Goal: Check status: Check status

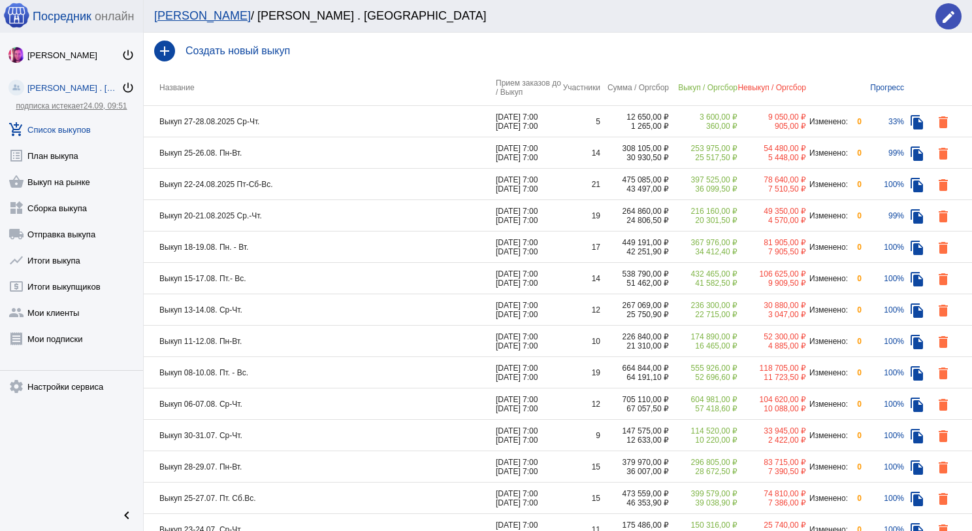
click at [287, 156] on td "Выкуп 25-26.08. Пн-Вт." at bounding box center [320, 152] width 352 height 31
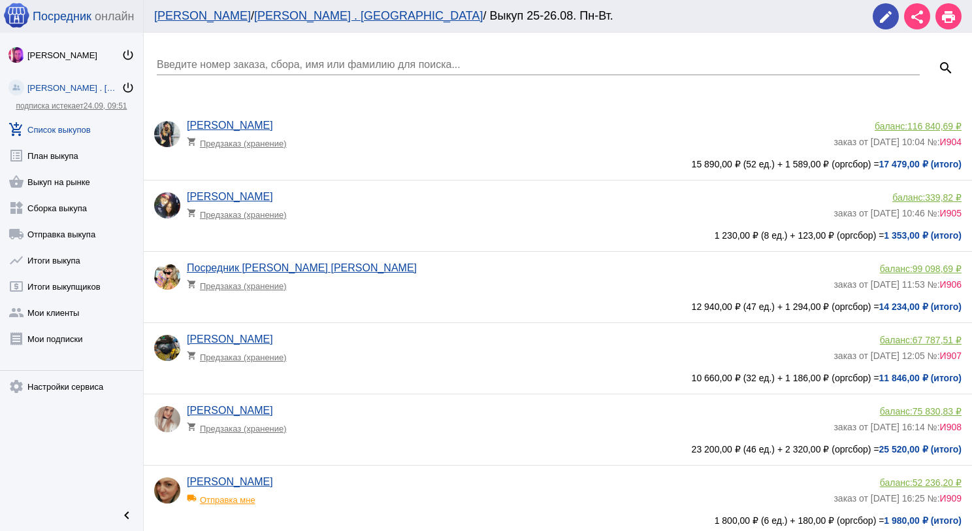
click at [65, 131] on link "add_shopping_cart Список выкупов" at bounding box center [71, 127] width 143 height 26
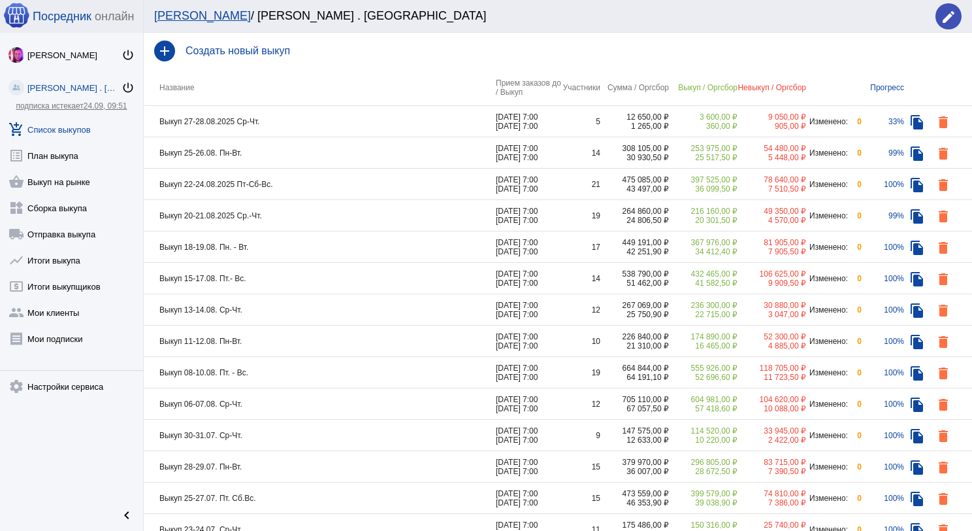
click at [349, 183] on td "Выкуп 22-24.08.2025 Пт-Сб-Вс." at bounding box center [320, 184] width 352 height 31
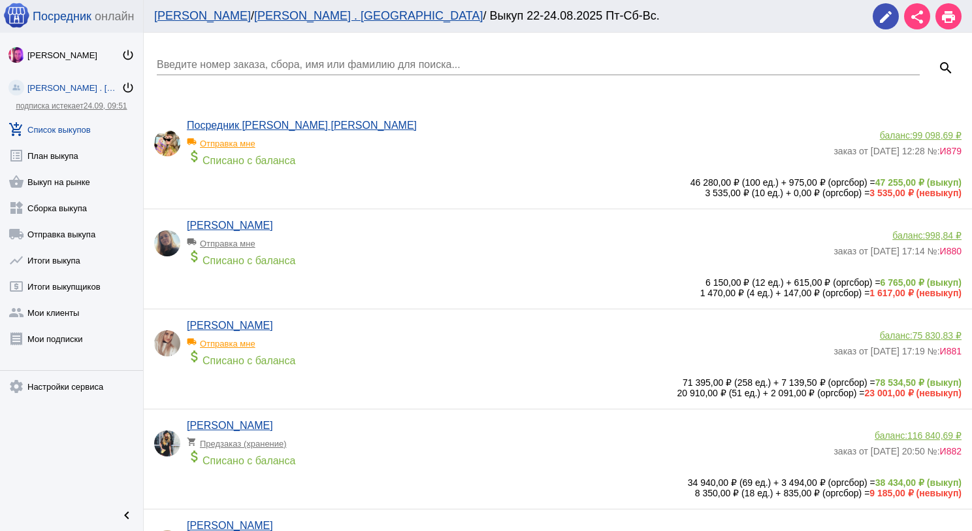
click at [53, 128] on link "add_shopping_cart Список выкупов" at bounding box center [71, 127] width 143 height 26
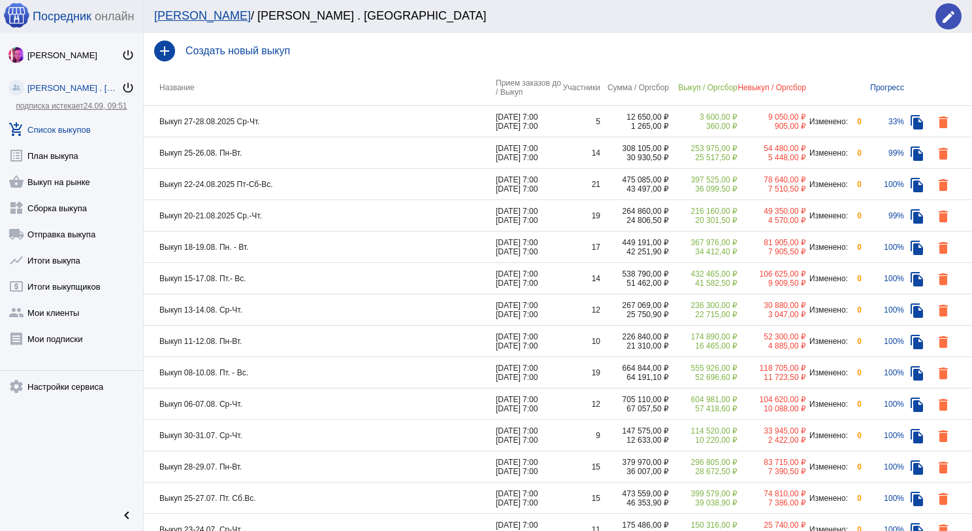
click at [326, 218] on td "Выкуп 20-21.08.2025 Ср.-Чт." at bounding box center [320, 215] width 352 height 31
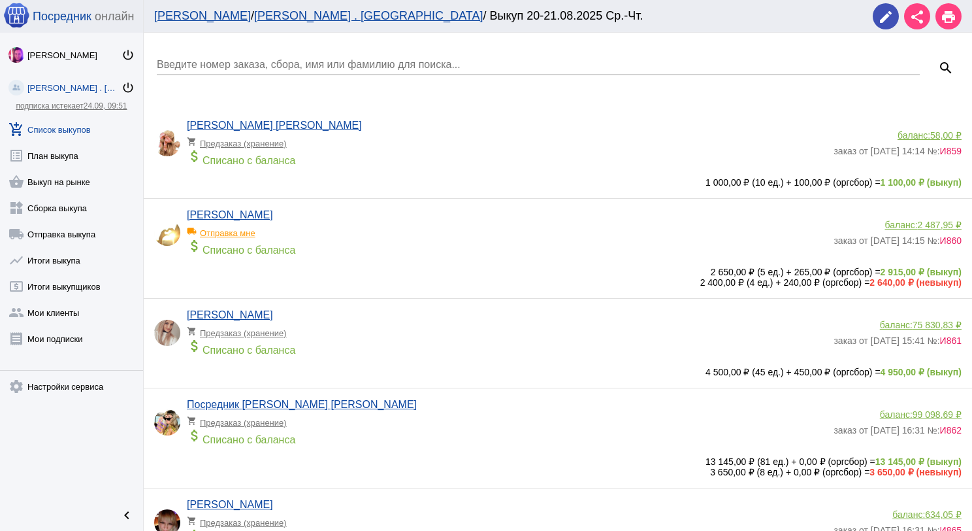
click at [237, 59] on input "Введите номер заказа, сбора, имя или фамилию для поиска..." at bounding box center [538, 65] width 763 height 12
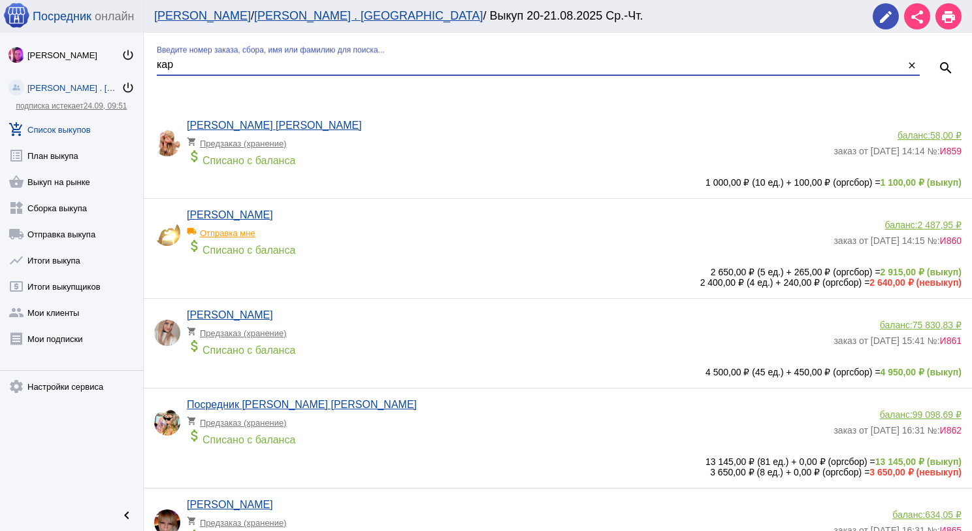
type input "кар"
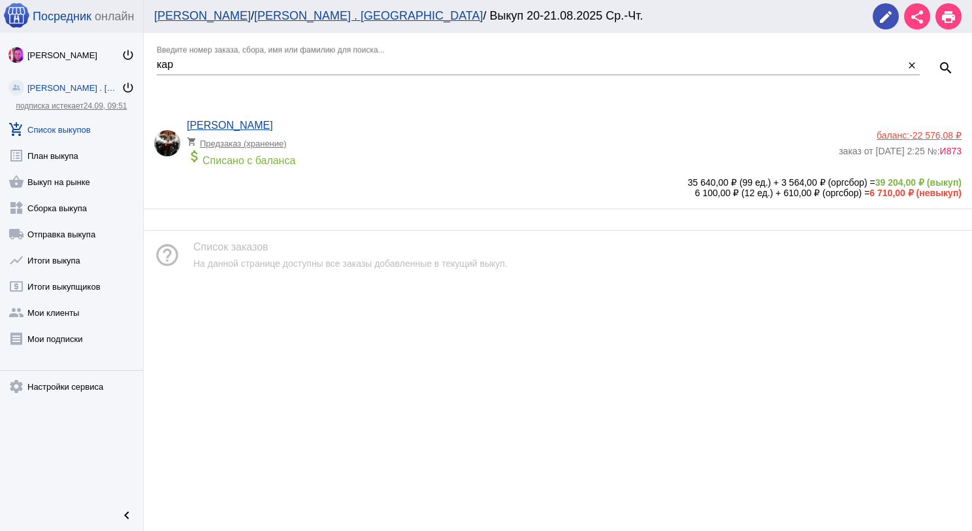
click at [345, 154] on div "attach_money Списано с баланса" at bounding box center [510, 157] width 646 height 18
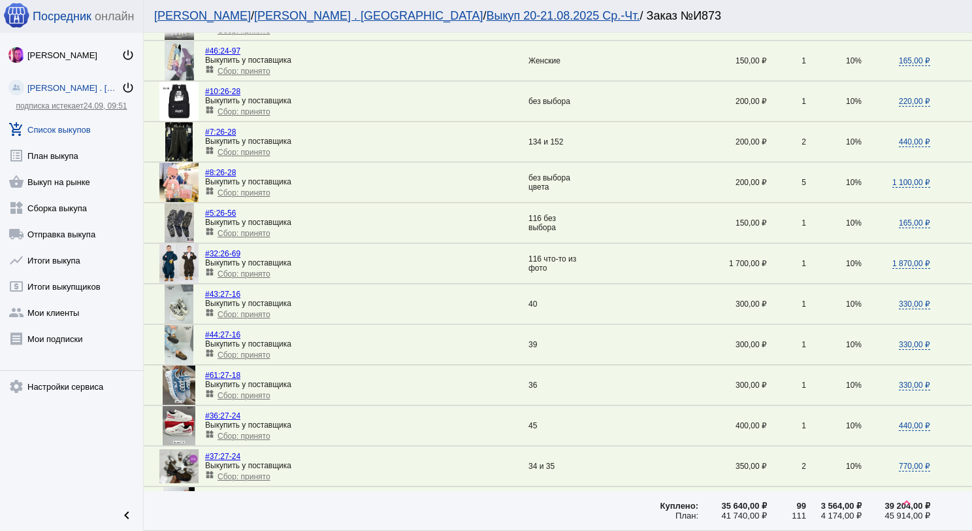
scroll to position [1045, 0]
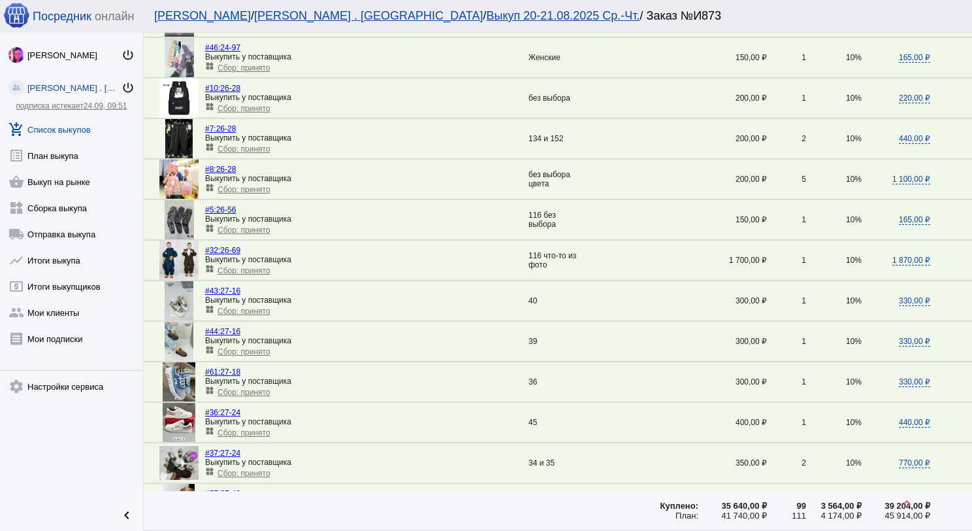
click at [253, 347] on span "Сбор: принято" at bounding box center [244, 351] width 53 height 9
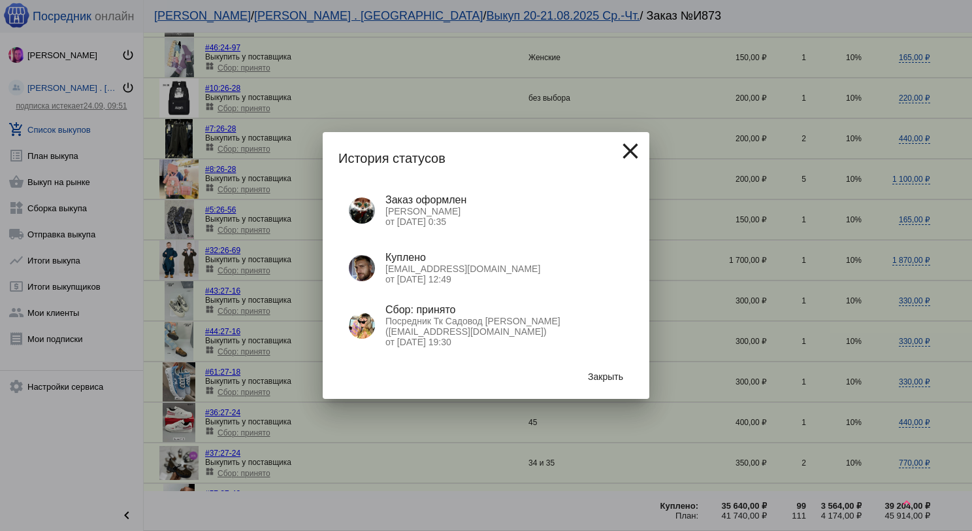
click at [624, 379] on button "Закрыть" at bounding box center [606, 377] width 56 height 24
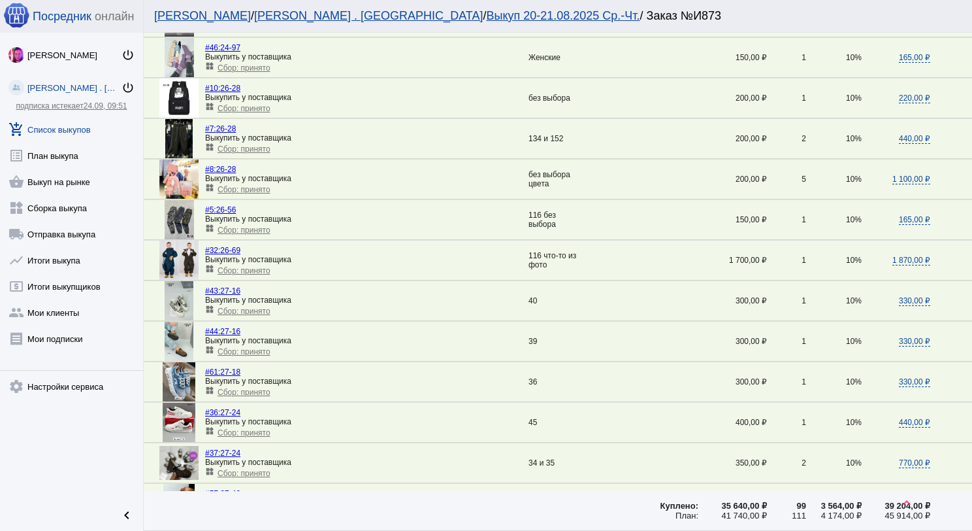
click at [60, 125] on link "add_shopping_cart Список выкупов" at bounding box center [71, 127] width 143 height 26
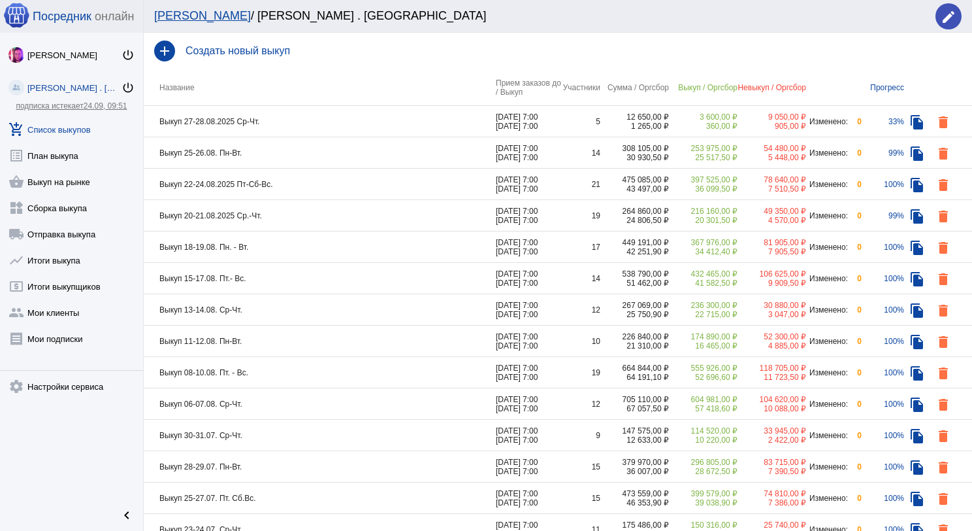
click at [315, 125] on td "Выкуп 27-28.08.2025 Ср-Чт." at bounding box center [320, 121] width 352 height 31
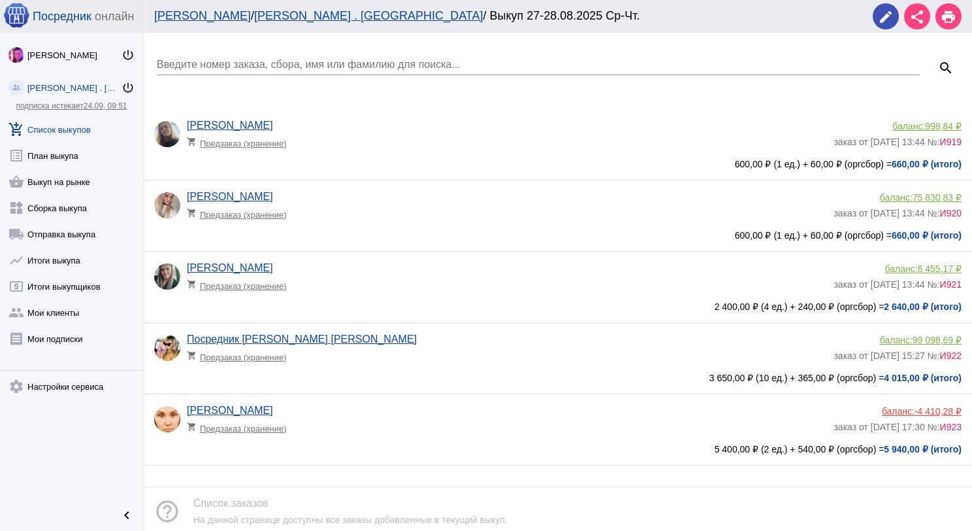
click at [389, 425] on app-delivery-type "shopping_cart Предзаказ (хранение)" at bounding box center [507, 424] width 640 height 17
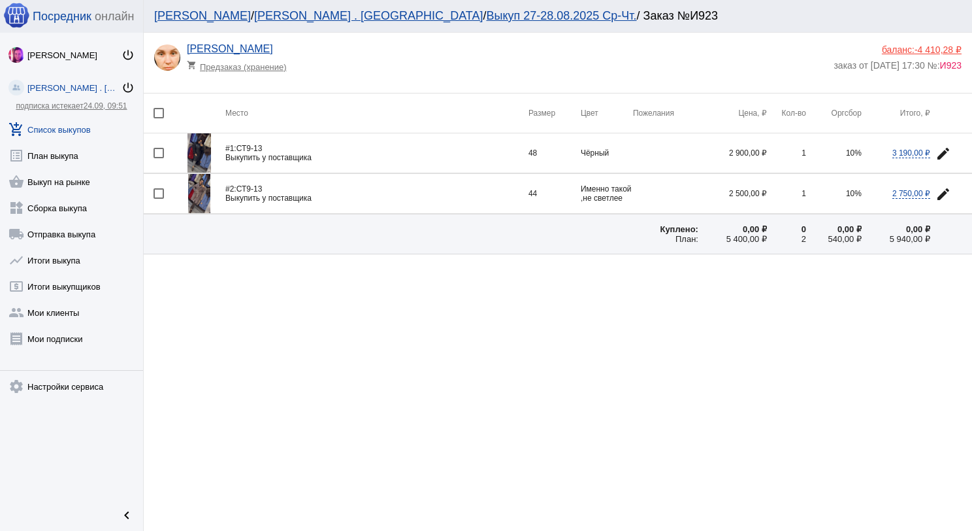
click at [201, 146] on img at bounding box center [199, 152] width 23 height 39
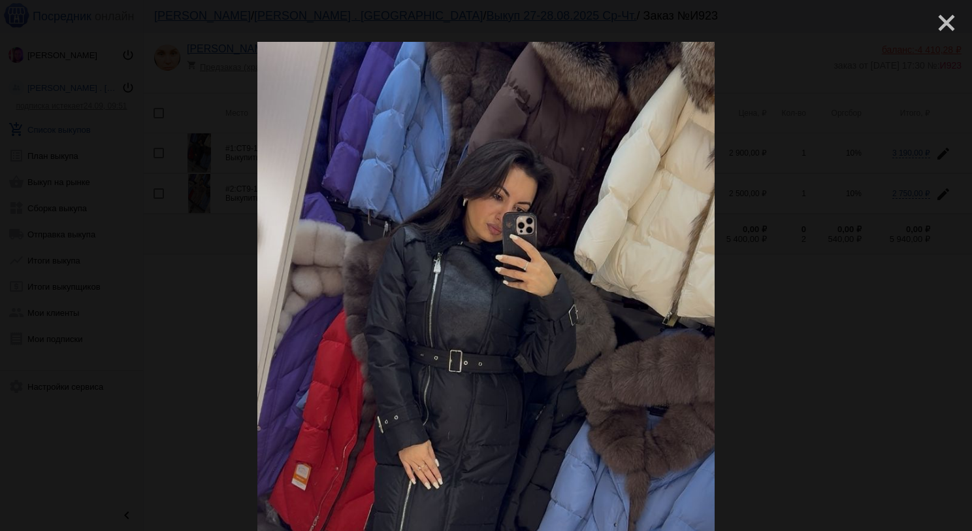
click at [943, 24] on mat-icon "close" at bounding box center [942, 18] width 16 height 16
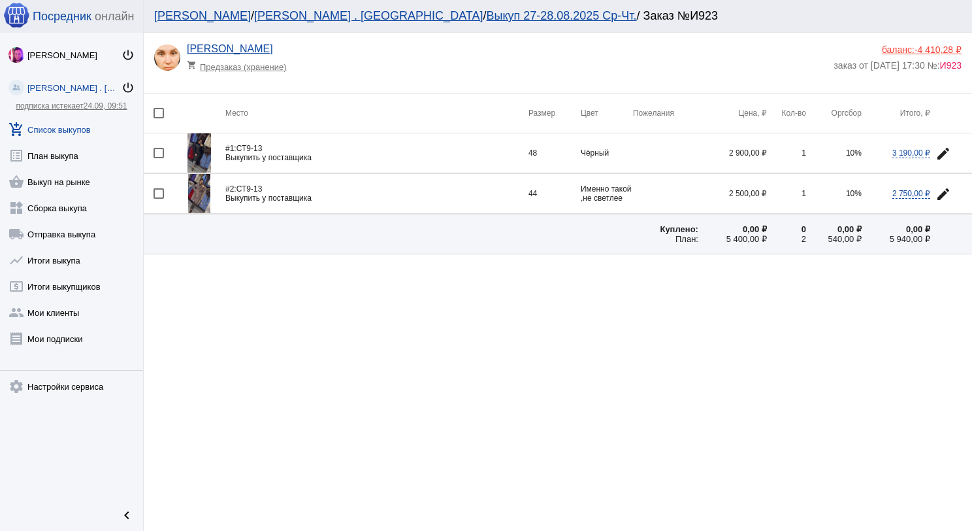
click at [201, 188] on img at bounding box center [199, 193] width 23 height 39
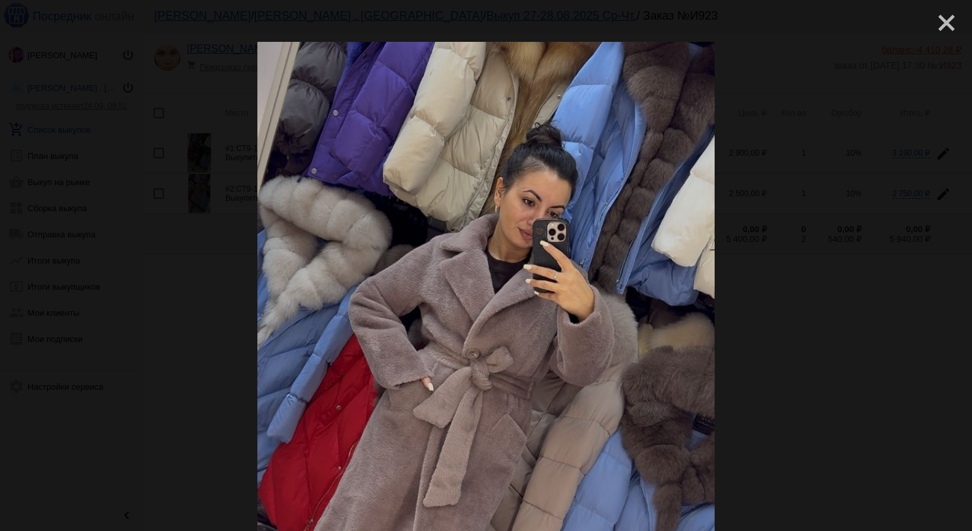
click at [934, 25] on mat-icon "close" at bounding box center [942, 18] width 16 height 16
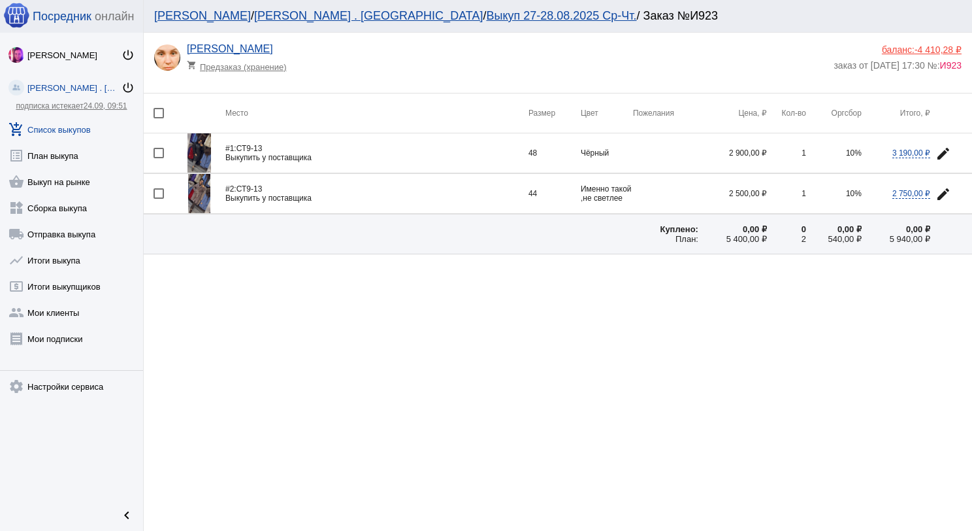
click at [75, 133] on link "add_shopping_cart Список выкупов" at bounding box center [71, 127] width 143 height 26
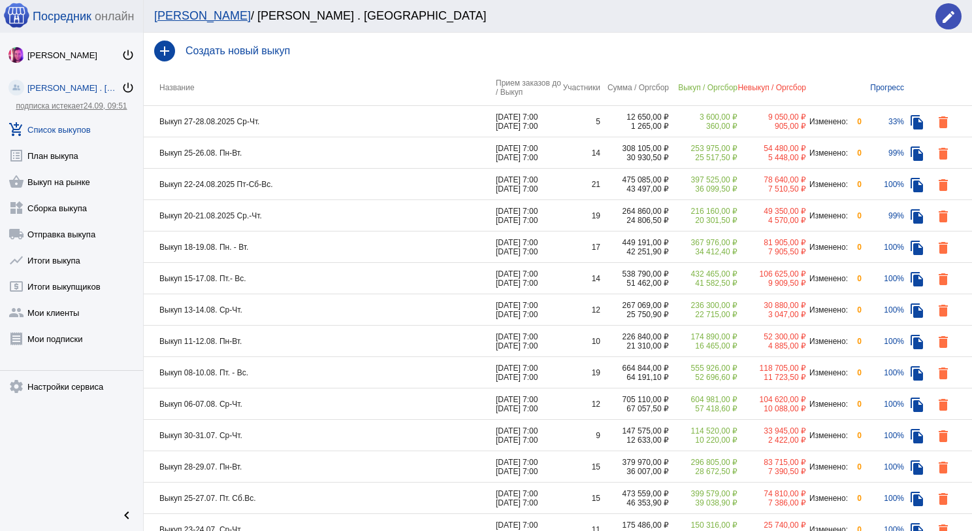
click at [272, 123] on td "Выкуп 27-28.08.2025 Ср-Чт." at bounding box center [320, 121] width 352 height 31
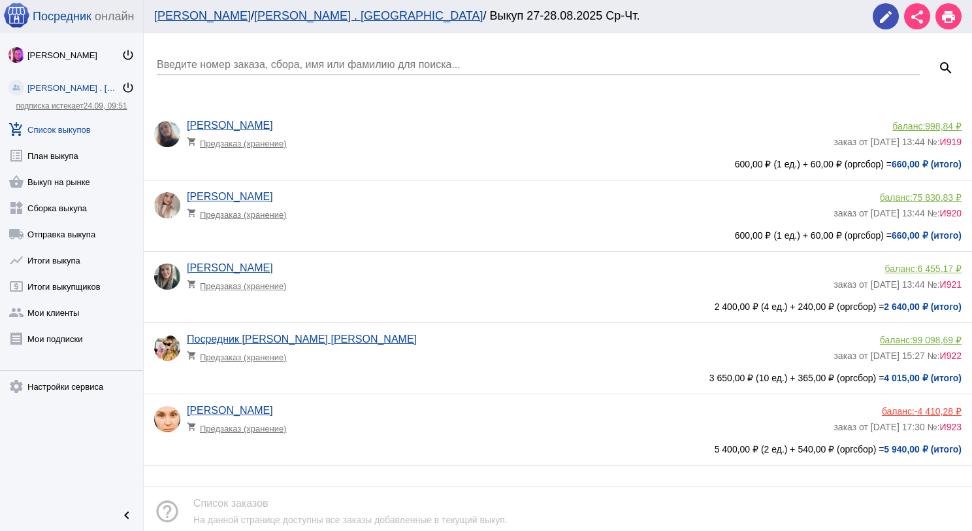
click at [427, 282] on app-delivery-type "shopping_cart Предзаказ (хранение)" at bounding box center [507, 282] width 640 height 17
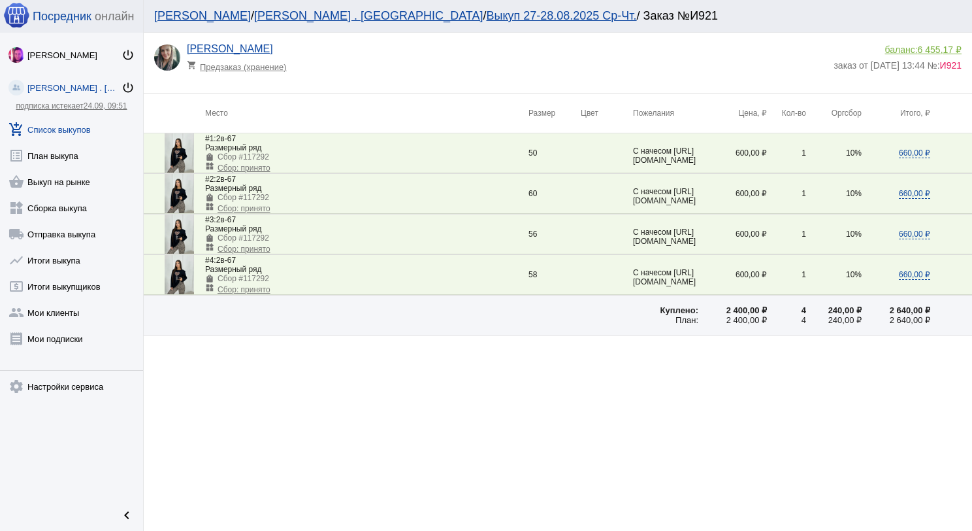
click at [76, 133] on link "add_shopping_cart Список выкупов" at bounding box center [71, 127] width 143 height 26
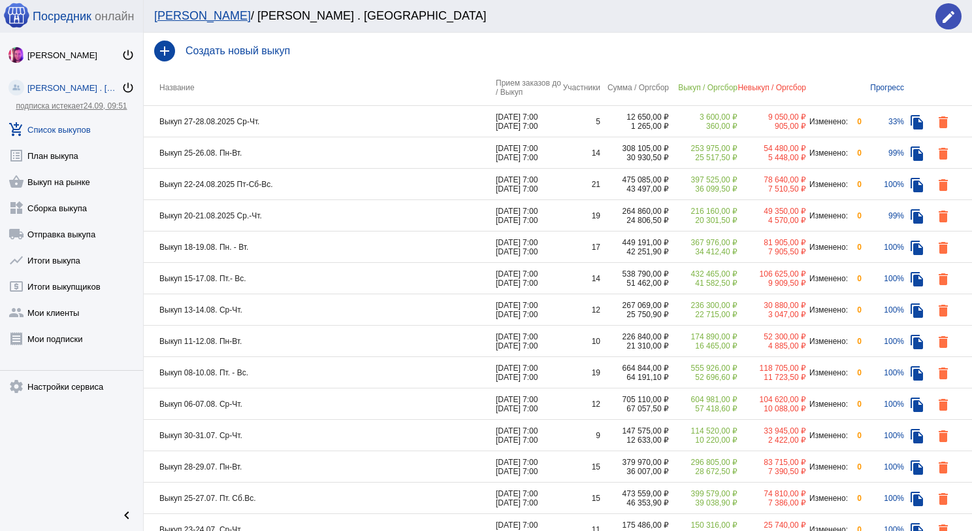
click at [272, 148] on td "Выкуп 25-26.08. Пн-Вт." at bounding box center [320, 152] width 352 height 31
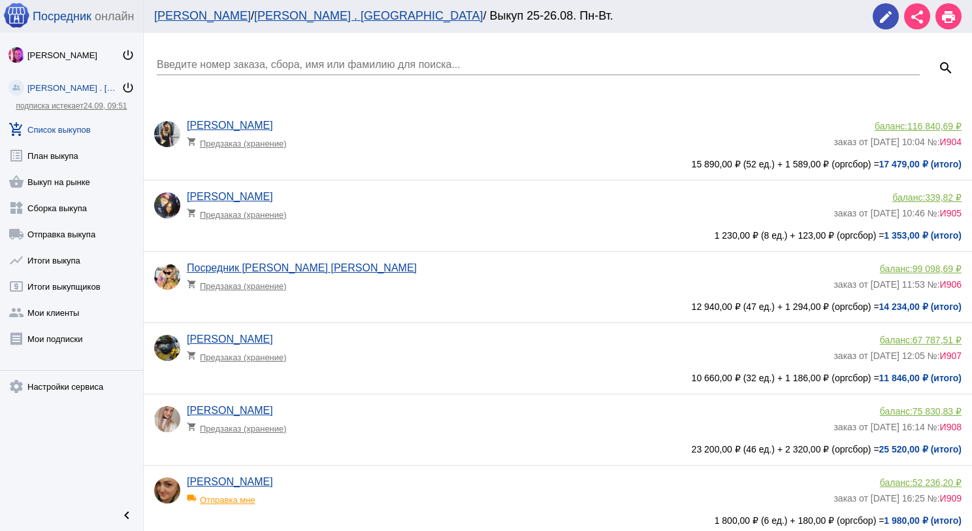
click at [235, 59] on input "Введите номер заказа, сбора, имя или фамилию для поиска..." at bounding box center [538, 65] width 763 height 12
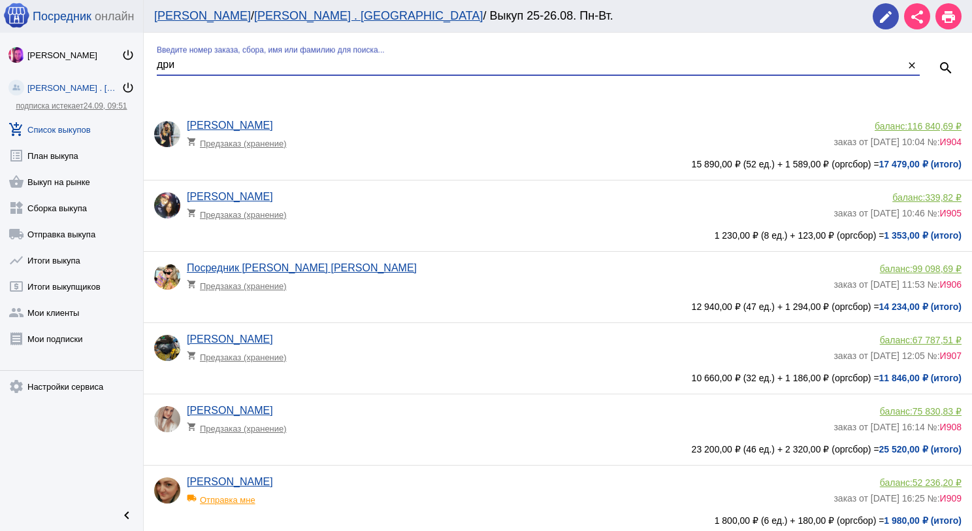
type input "дри"
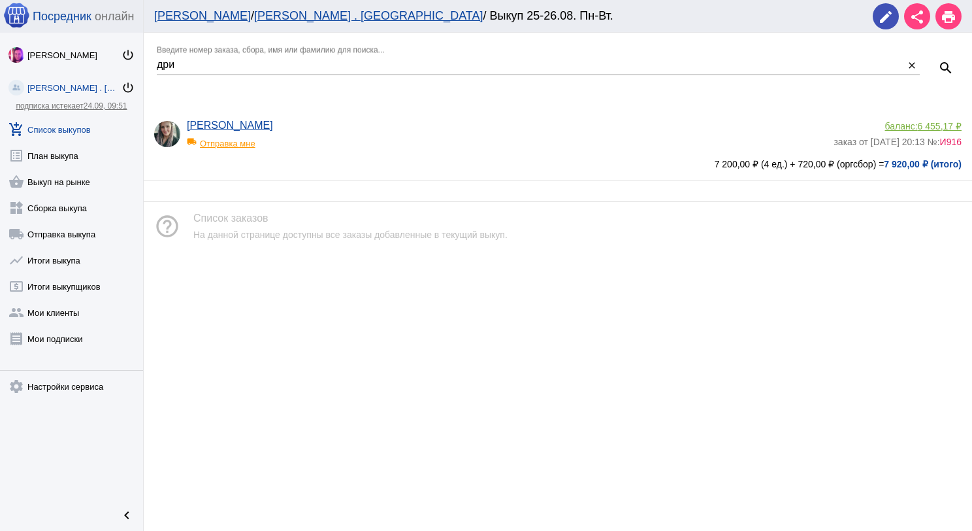
click at [373, 129] on div "[PERSON_NAME] local_shipping Отправка мне" at bounding box center [510, 137] width 647 height 35
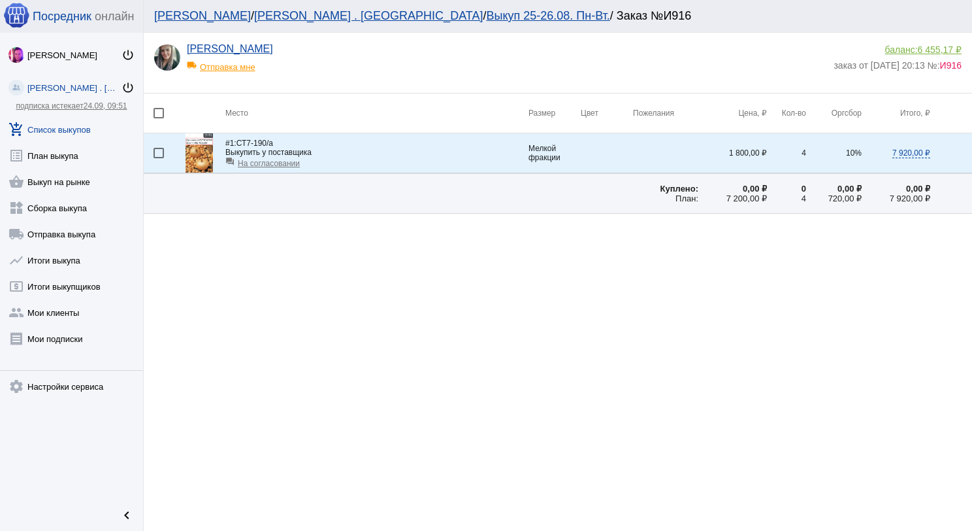
click at [266, 164] on span "На согласовании" at bounding box center [269, 163] width 62 height 9
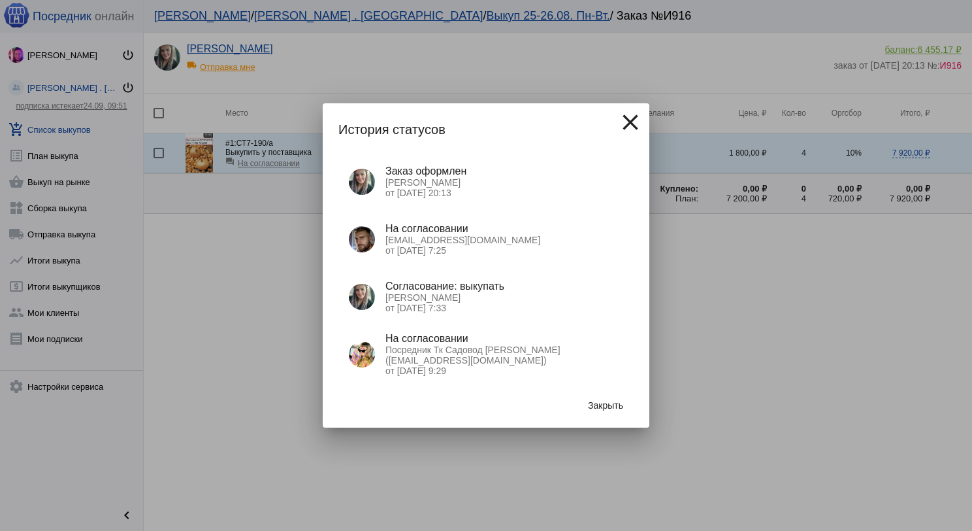
click at [613, 410] on button "Закрыть" at bounding box center [606, 405] width 56 height 24
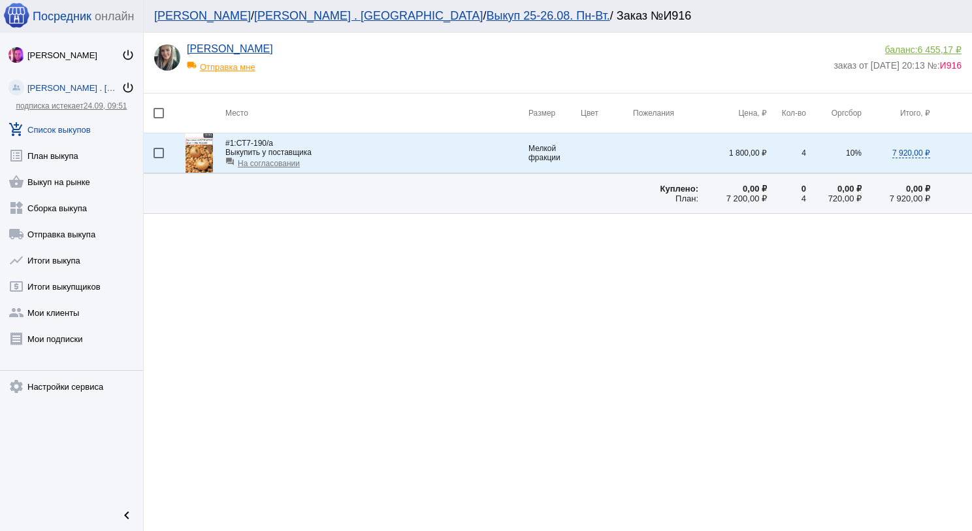
click at [70, 131] on link "add_shopping_cart Список выкупов" at bounding box center [71, 127] width 143 height 26
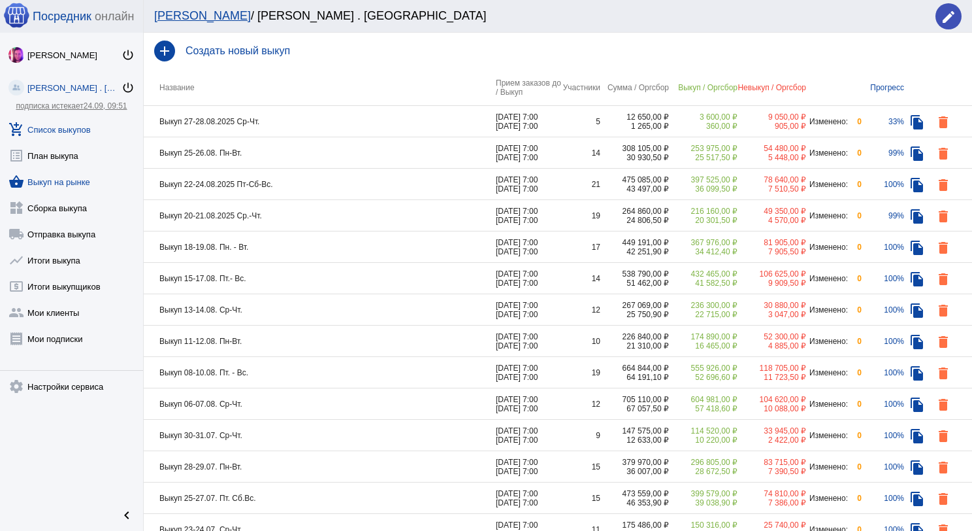
click at [76, 178] on link "shopping_basket Выкуп на рынке" at bounding box center [71, 179] width 143 height 26
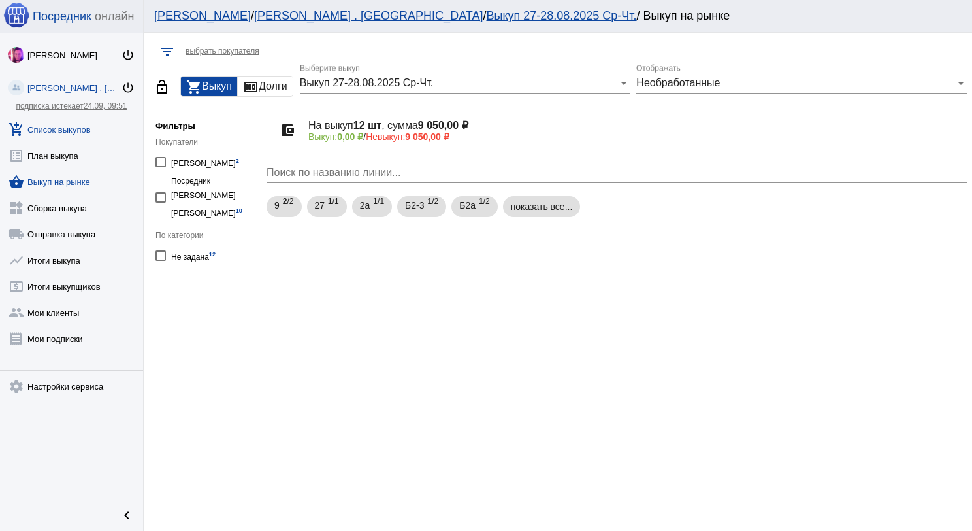
click at [66, 128] on link "add_shopping_cart Список выкупов" at bounding box center [71, 127] width 143 height 26
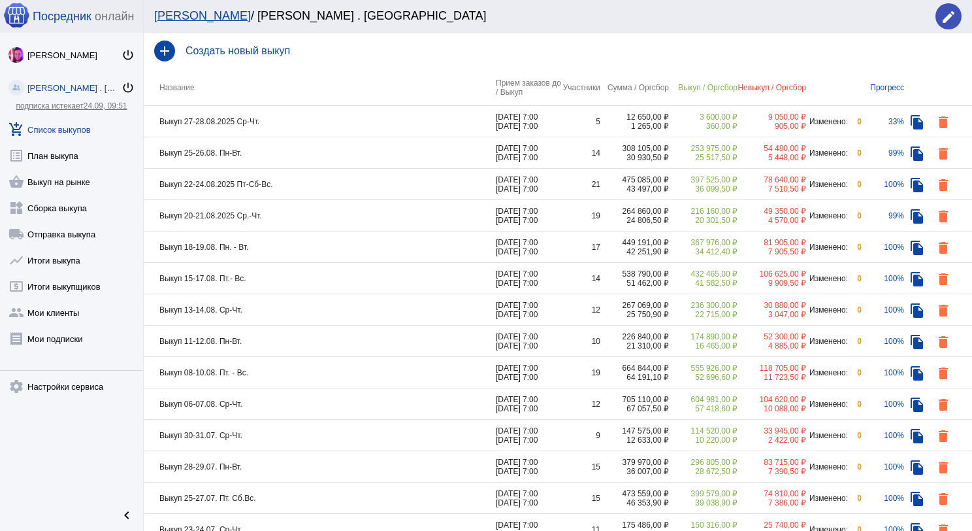
click at [285, 149] on td "Выкуп 25-26.08. Пн-Вт." at bounding box center [320, 152] width 352 height 31
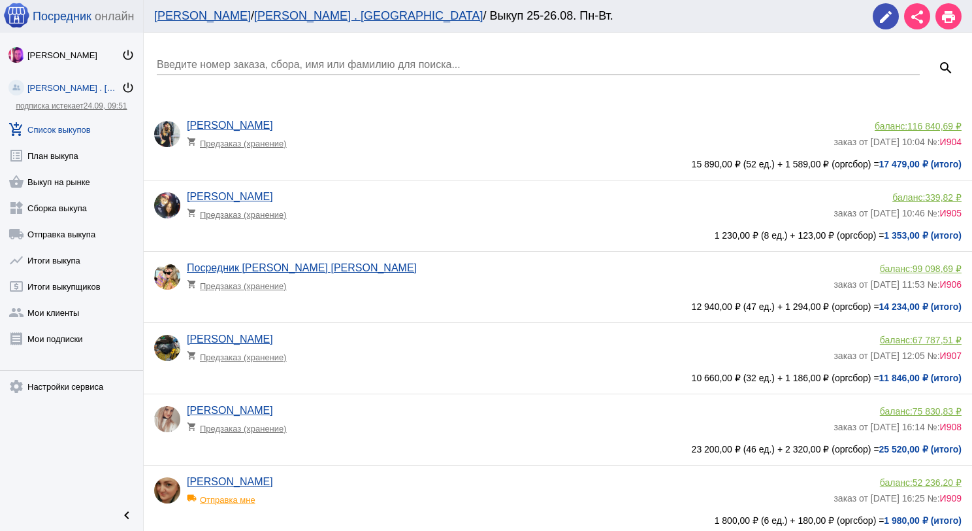
click at [248, 80] on div "Введите номер заказа, сбора, имя или фамилию для поиска..." at bounding box center [538, 67] width 763 height 42
click at [234, 67] on input "Введите номер заказа, сбора, имя или фамилию для поиска..." at bounding box center [538, 65] width 763 height 12
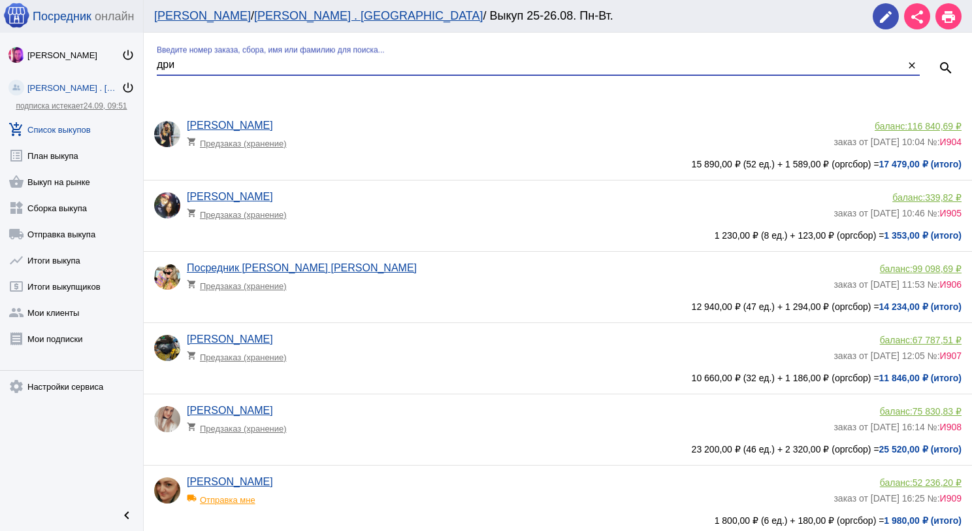
type input "дри"
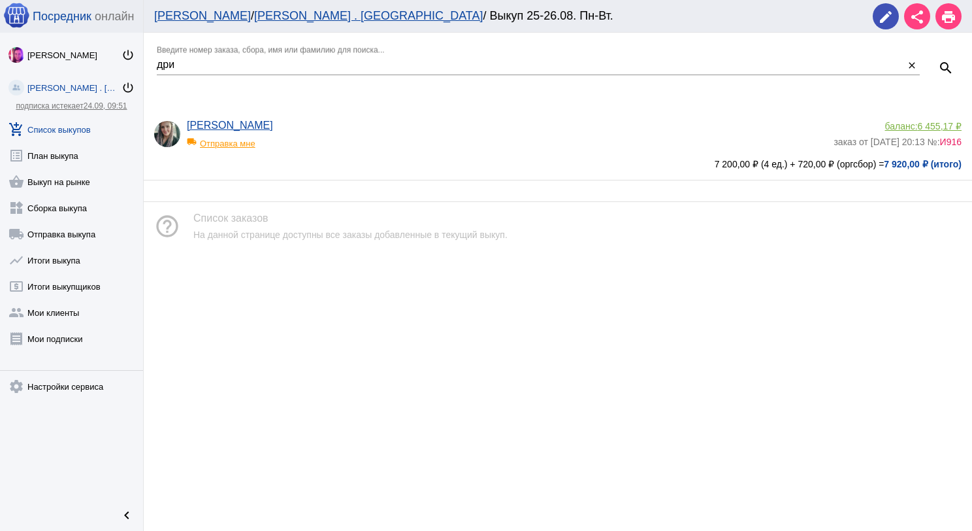
click at [353, 146] on app-delivery-type "local_shipping Отправка мне" at bounding box center [507, 139] width 640 height 17
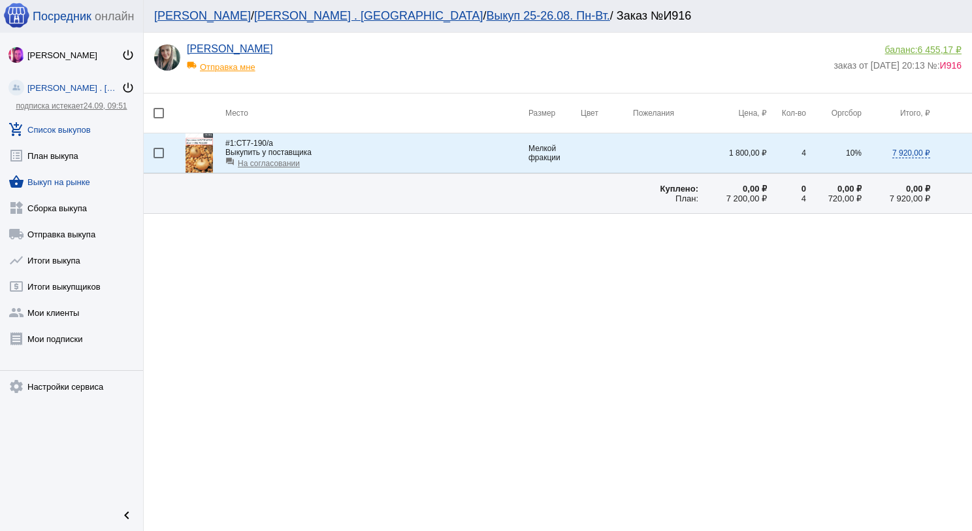
click at [69, 188] on link "shopping_basket Выкуп на рынке" at bounding box center [71, 179] width 143 height 26
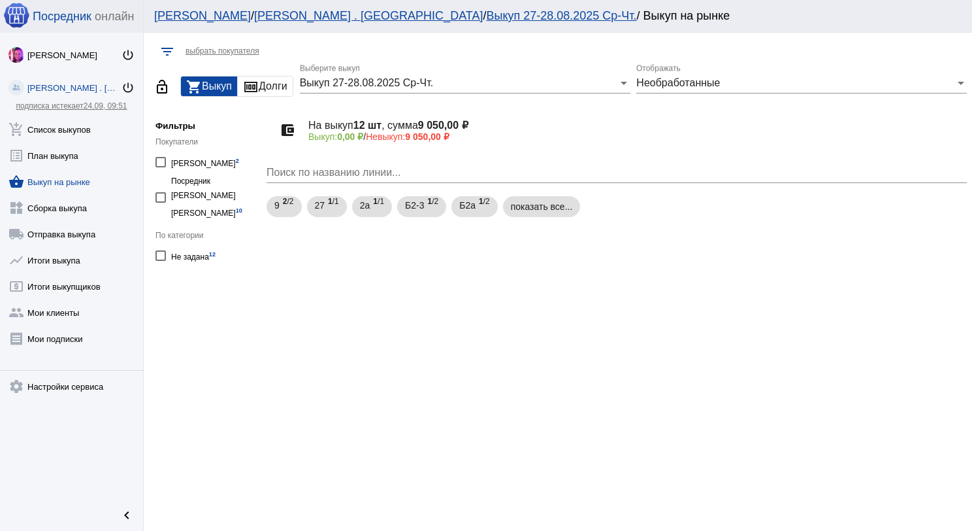
click at [532, 82] on div "Выкуп 27-28.08.2025 Ср-Чт." at bounding box center [459, 83] width 319 height 12
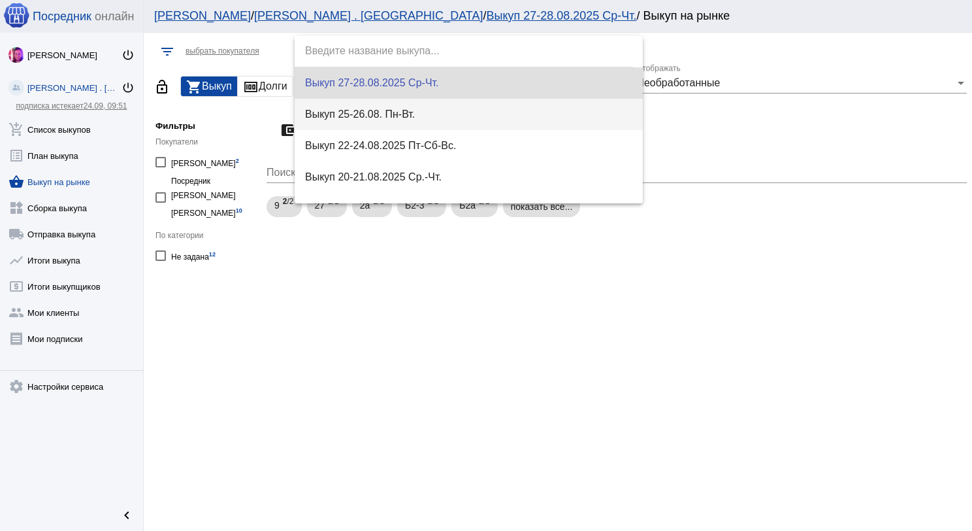
click at [529, 106] on span "Выкуп 25-26.08. Пн-Вт." at bounding box center [469, 114] width 328 height 31
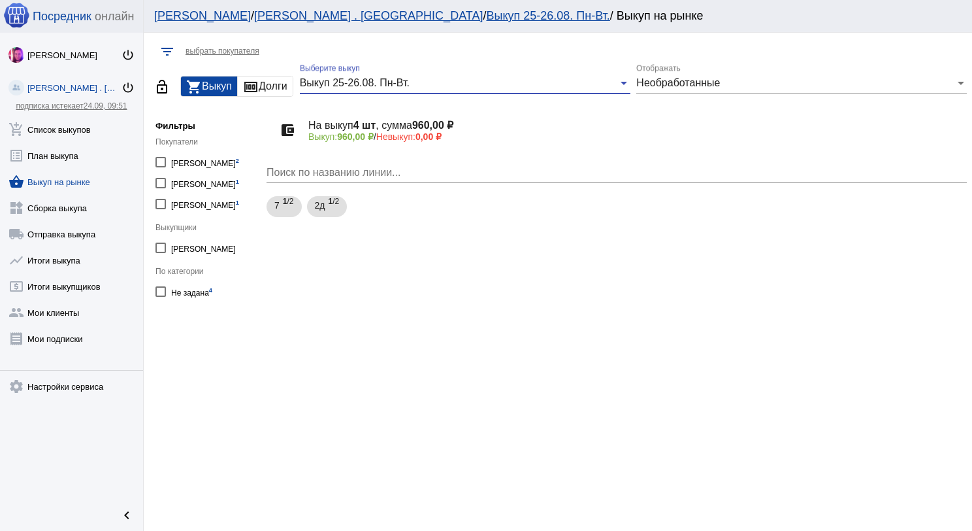
click at [661, 89] on div "Необработанные Отображать" at bounding box center [801, 78] width 331 height 29
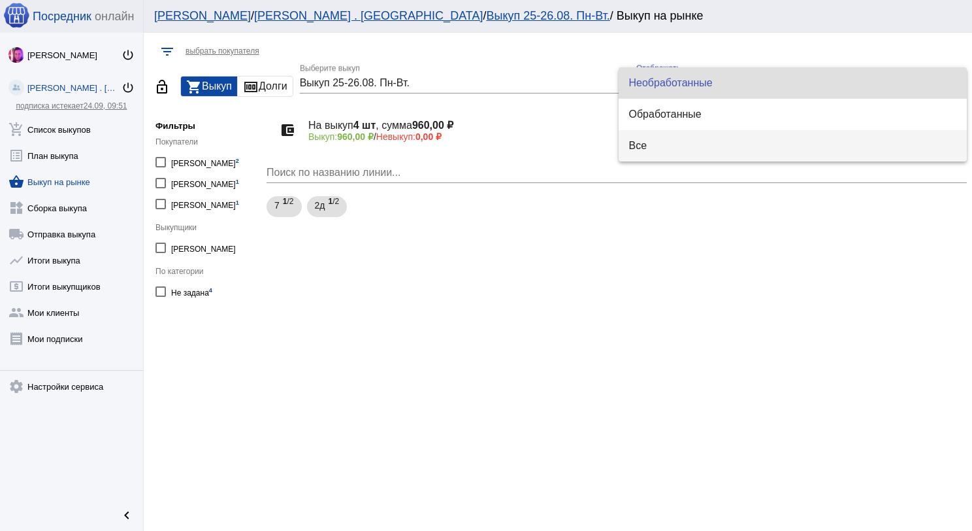
click at [676, 136] on span "Все" at bounding box center [793, 145] width 328 height 31
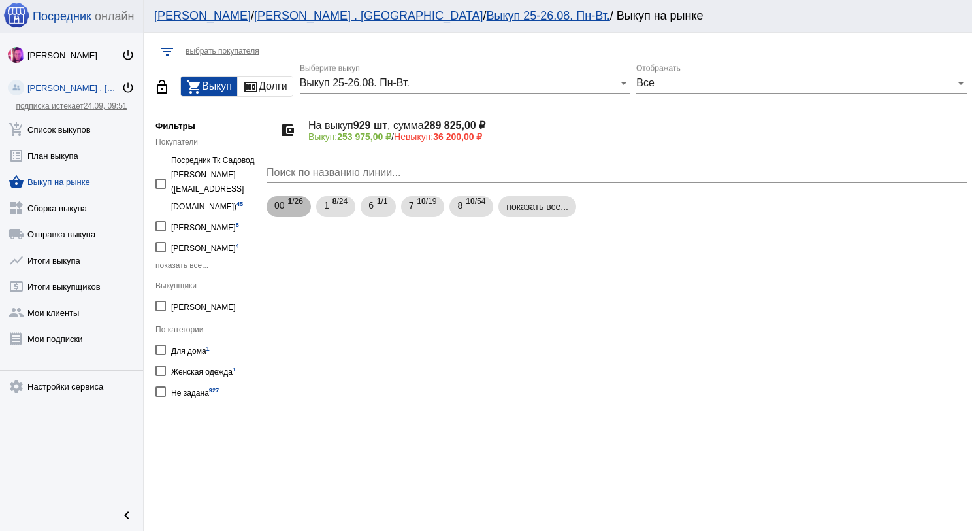
click at [549, 217] on div "00 1 /26 1 8 /24 6 1 /1 7 10 /19 8 10 /54 показать все..." at bounding box center [617, 206] width 706 height 26
click at [547, 212] on mat-chip "показать все..." at bounding box center [538, 206] width 78 height 21
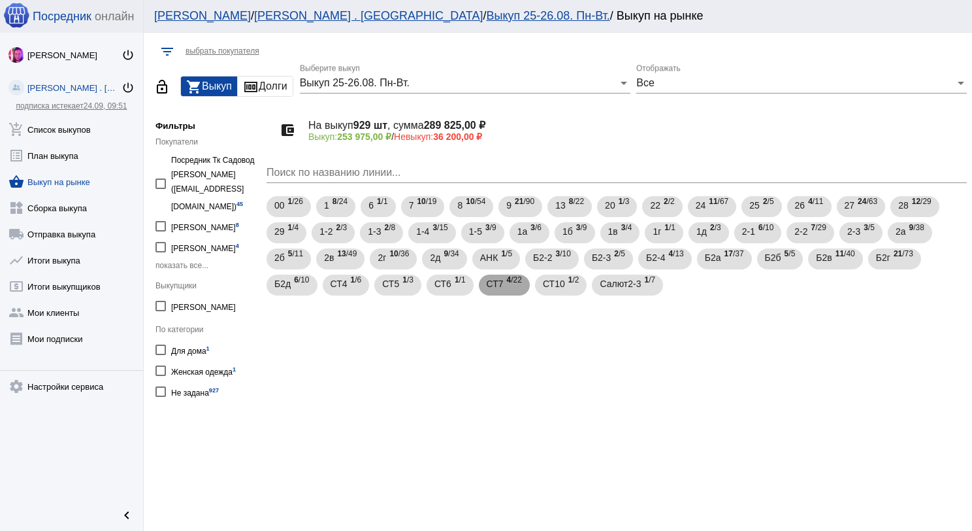
click at [491, 288] on span "СТ7" at bounding box center [495, 284] width 17 height 24
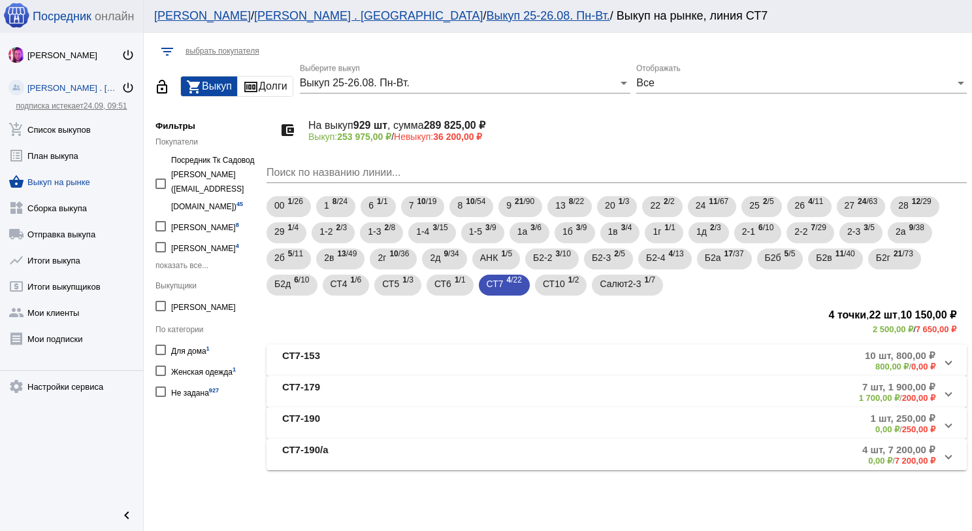
click at [462, 451] on mat-panel-title "СТ7-190/а" at bounding box center [392, 455] width 221 height 22
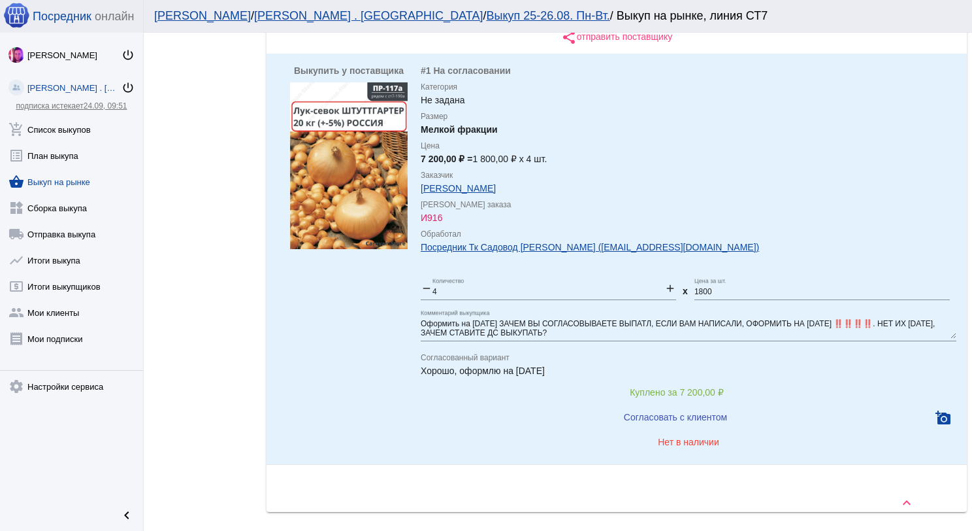
scroll to position [502, 0]
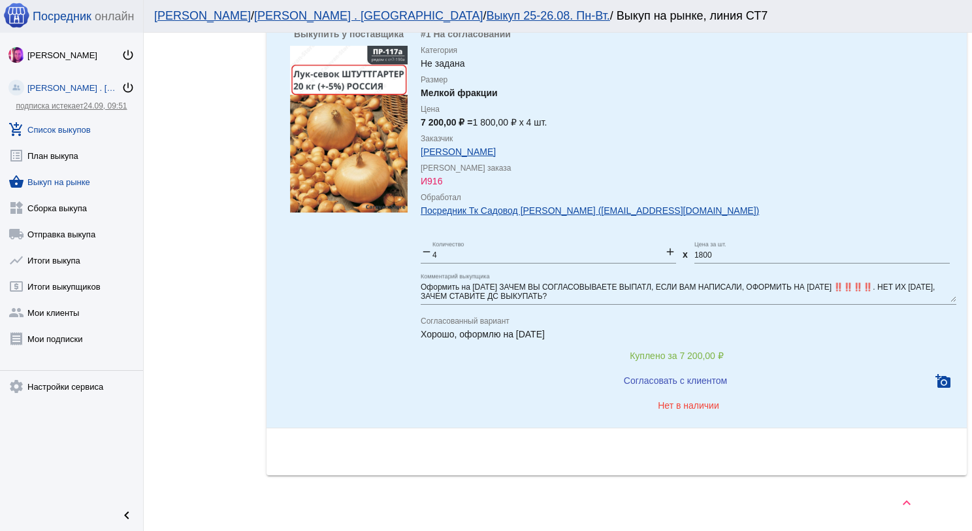
click at [71, 126] on link "add_shopping_cart Список выкупов" at bounding box center [71, 127] width 143 height 26
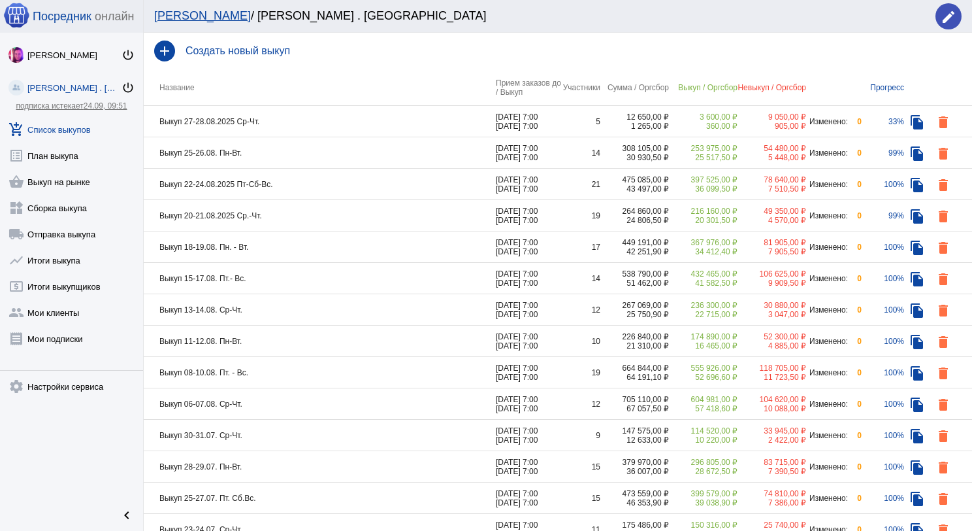
click at [306, 152] on td "Выкуп 25-26.08. Пн-Вт." at bounding box center [320, 152] width 352 height 31
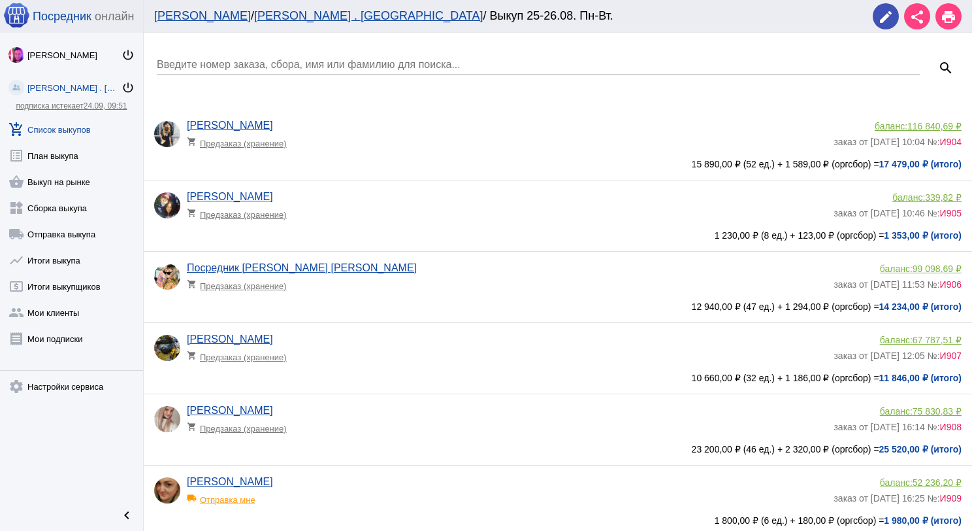
click at [281, 70] on input "Введите номер заказа, сбора, имя или фамилию для поиска..." at bounding box center [538, 65] width 763 height 12
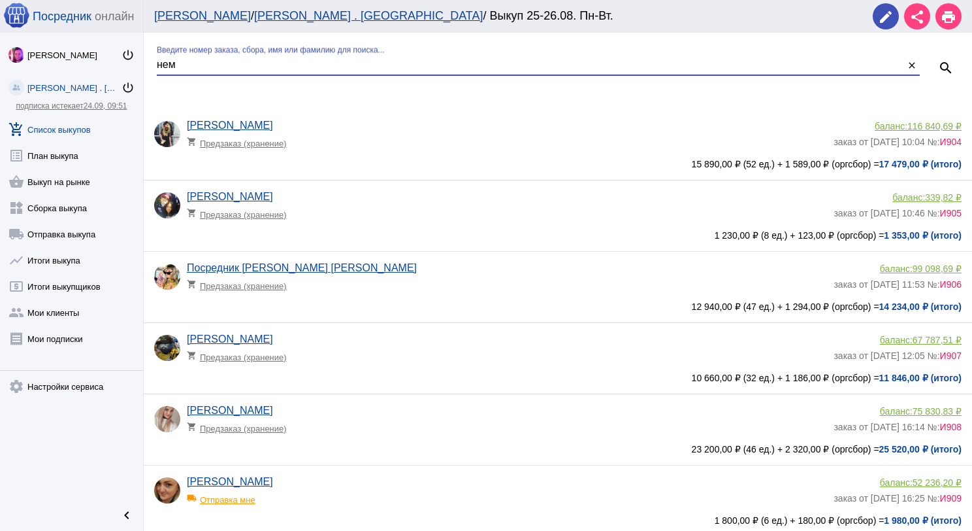
type input "нем"
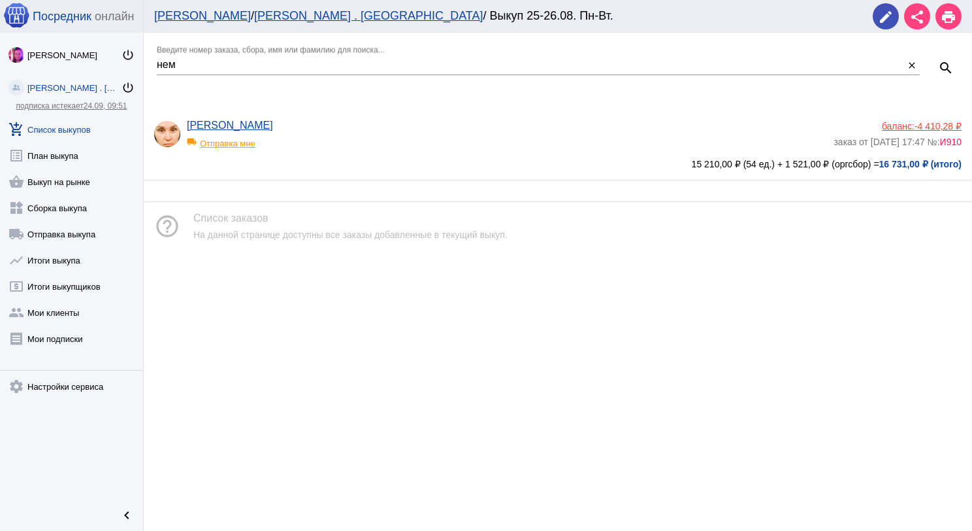
click at [255, 144] on div "local_shipping Отправка мне" at bounding box center [241, 139] width 108 height 17
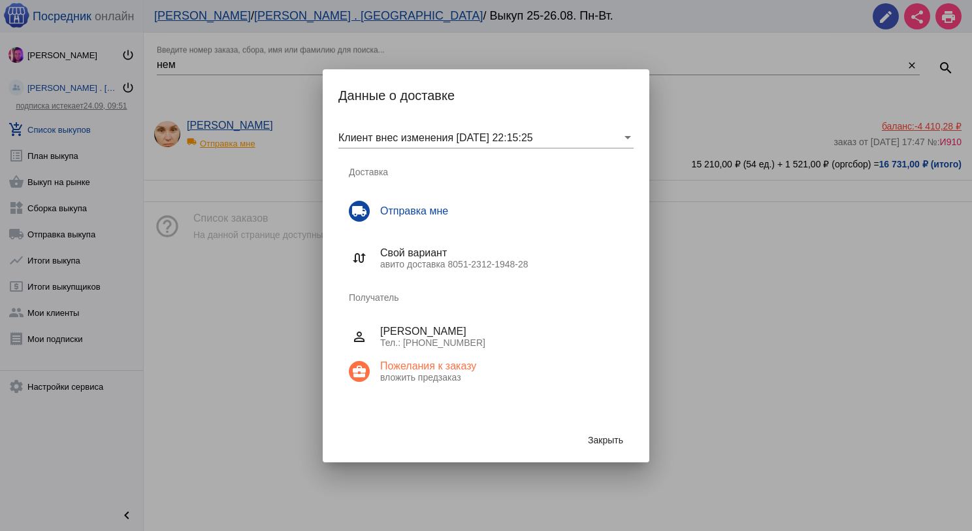
click at [614, 435] on span "Закрыть" at bounding box center [605, 439] width 35 height 10
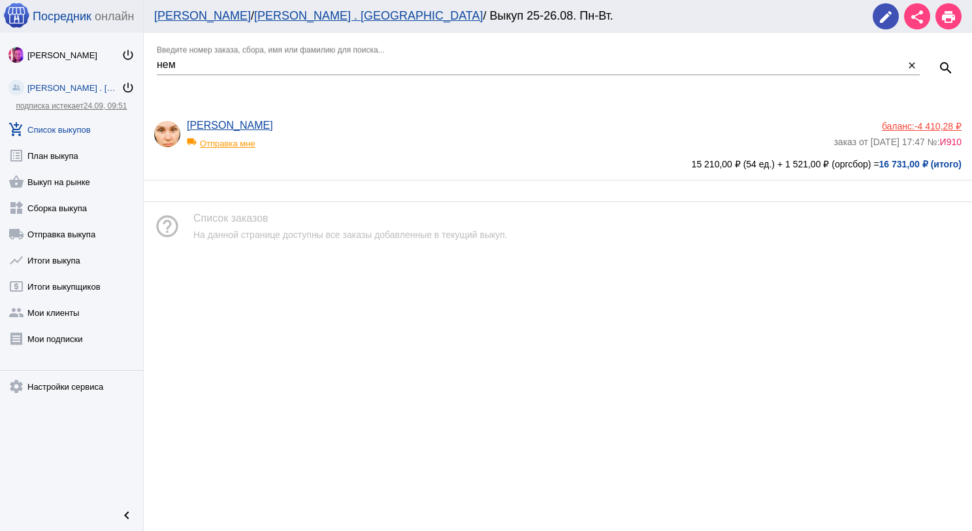
click at [62, 122] on link "add_shopping_cart Список выкупов" at bounding box center [71, 127] width 143 height 26
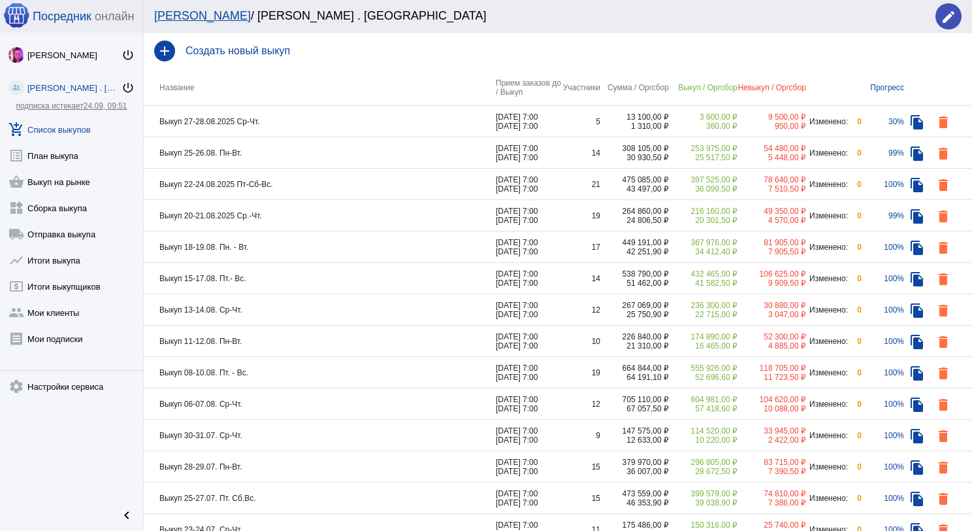
click at [321, 124] on td "Выкуп 27-28.08.2025 Ср-Чт." at bounding box center [320, 121] width 352 height 31
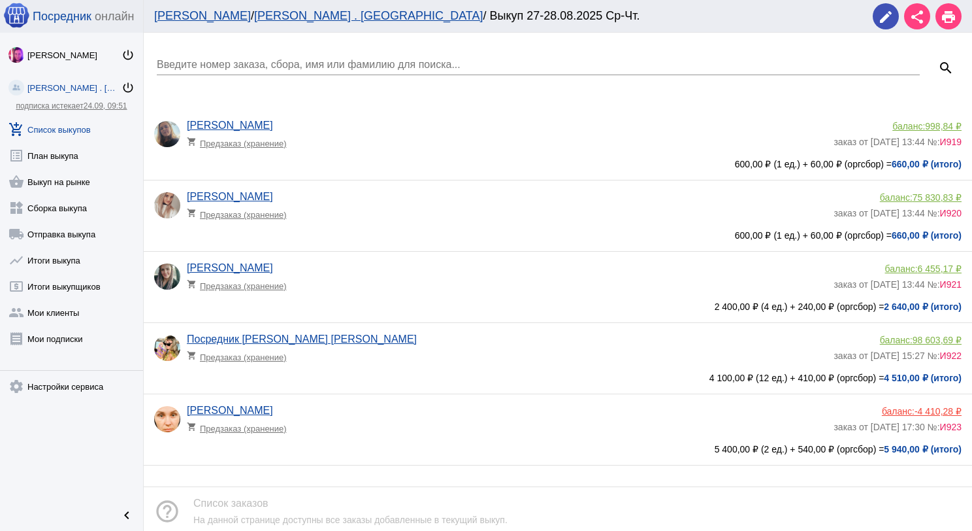
scroll to position [59, 0]
